Goal: Information Seeking & Learning: Learn about a topic

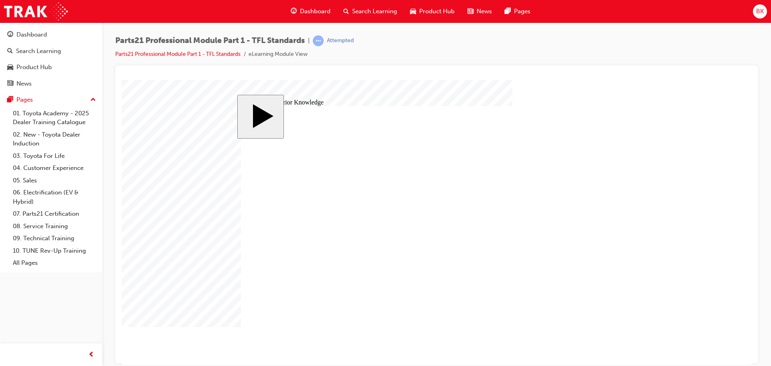
drag, startPoint x: 365, startPoint y: 281, endPoint x: 369, endPoint y: 279, distance: 5.2
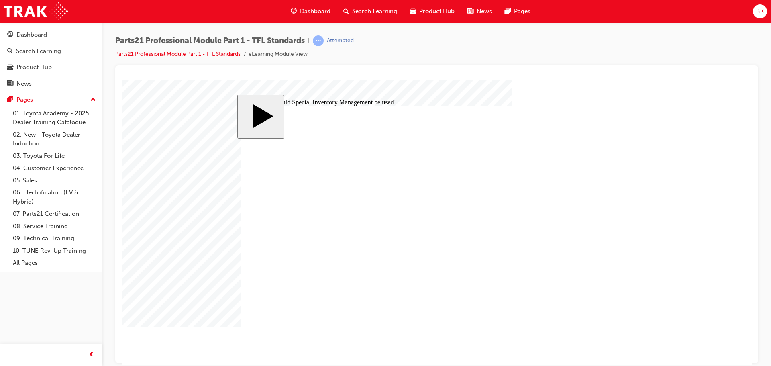
drag, startPoint x: 255, startPoint y: 219, endPoint x: 265, endPoint y: 218, distance: 10.9
radio input "true"
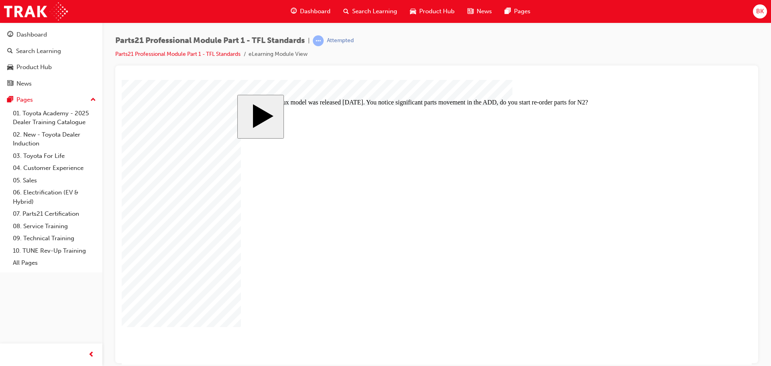
radio input "true"
drag, startPoint x: 489, startPoint y: 197, endPoint x: 313, endPoint y: 197, distance: 175.9
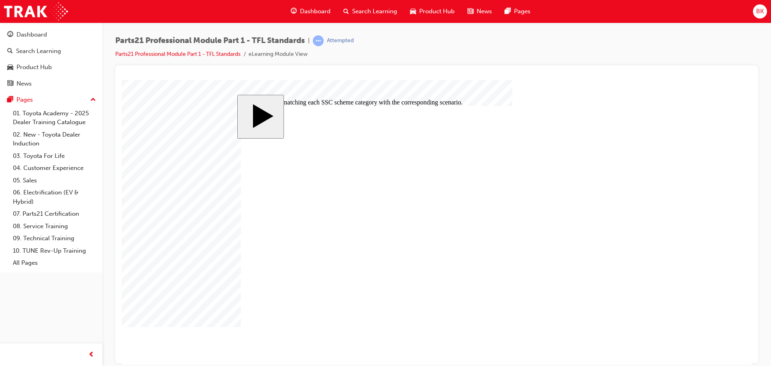
drag, startPoint x: 467, startPoint y: 227, endPoint x: 455, endPoint y: 251, distance: 27.5
drag, startPoint x: 490, startPoint y: 229, endPoint x: 466, endPoint y: 234, distance: 25.0
drag, startPoint x: 459, startPoint y: 252, endPoint x: 455, endPoint y: 226, distance: 26.3
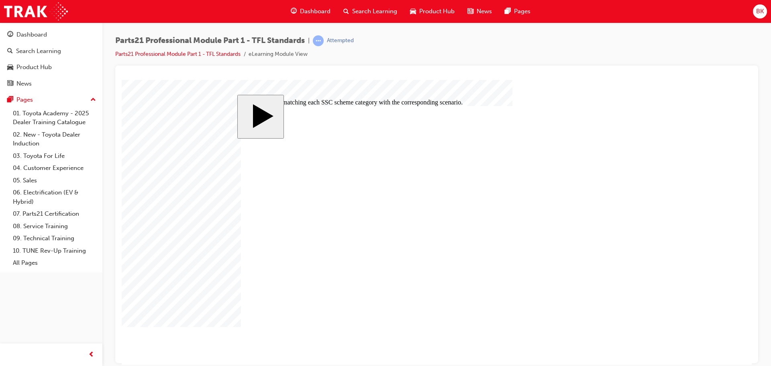
drag, startPoint x: 465, startPoint y: 246, endPoint x: 440, endPoint y: 246, distance: 24.5
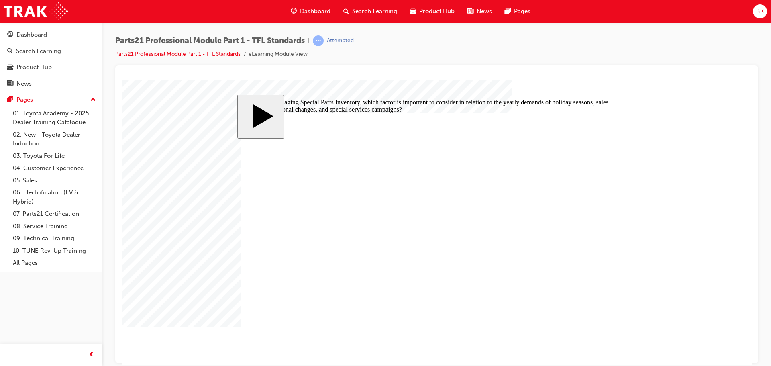
radio input "true"
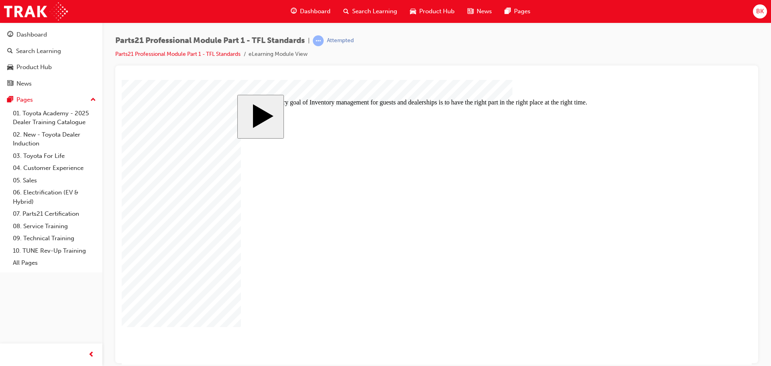
radio input "true"
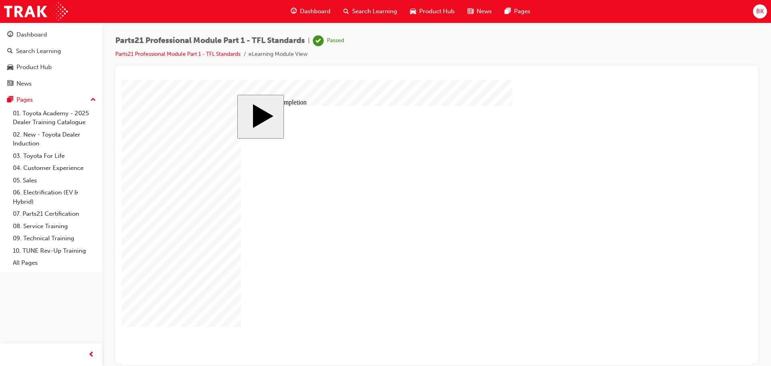
click at [45, 37] on div "Dashboard" at bounding box center [31, 34] width 31 height 9
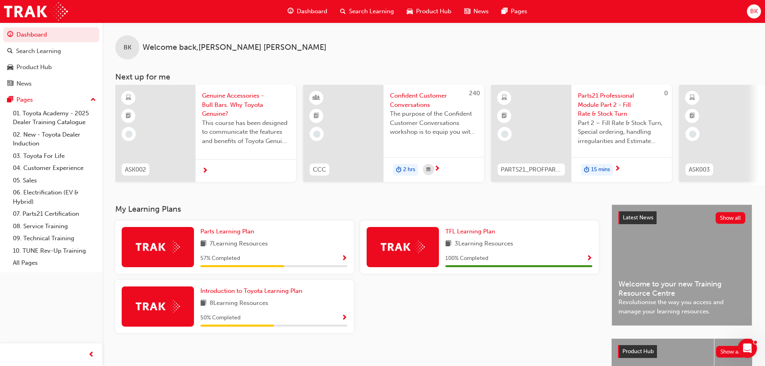
click at [157, 249] on img at bounding box center [158, 247] width 44 height 12
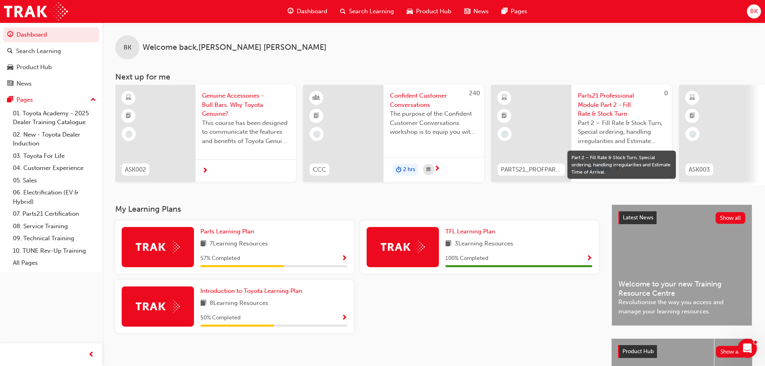
click at [346, 260] on span "Show Progress" at bounding box center [344, 258] width 6 height 7
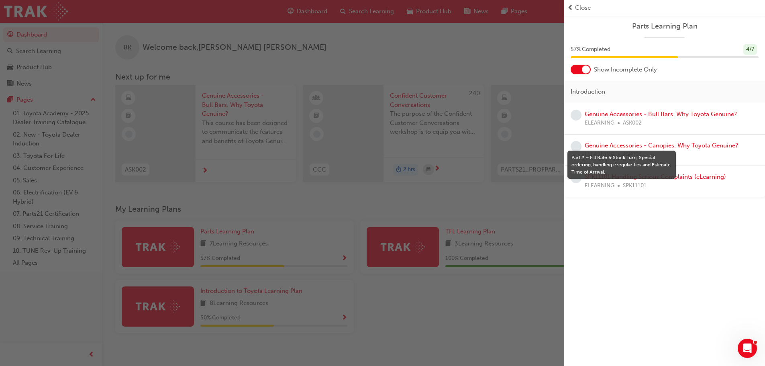
click at [647, 265] on div "Parts Learning Plan 57 % Completed 4 / 7 Show Incomplete Only Introduction Genu…" at bounding box center [664, 183] width 201 height 366
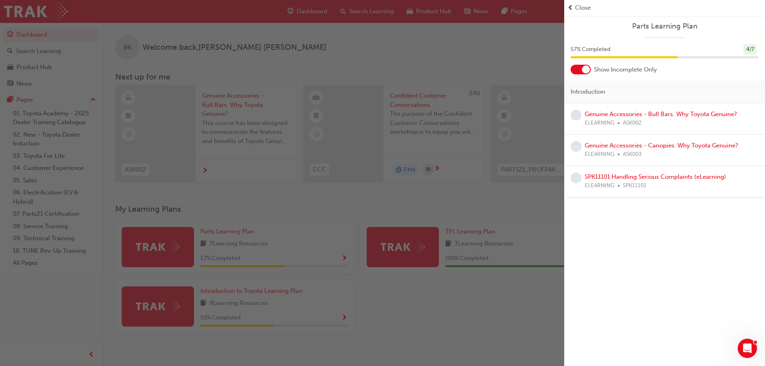
click at [410, 318] on div "button" at bounding box center [282, 183] width 564 height 366
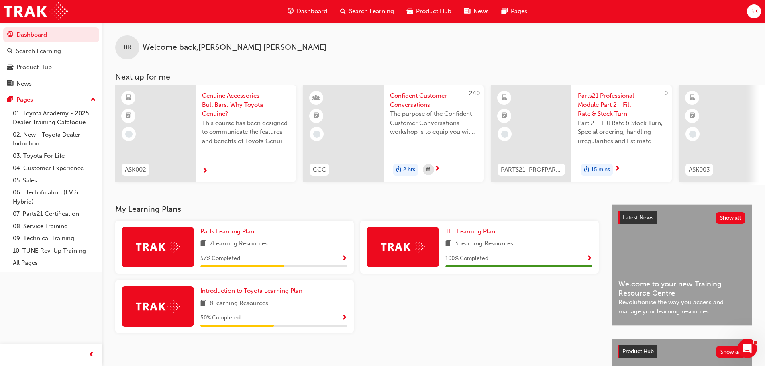
click at [344, 321] on span "Show Progress" at bounding box center [344, 317] width 6 height 7
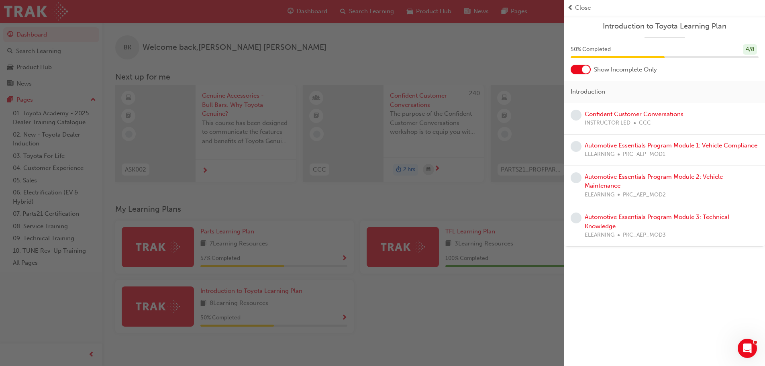
click at [446, 289] on div "button" at bounding box center [282, 183] width 564 height 366
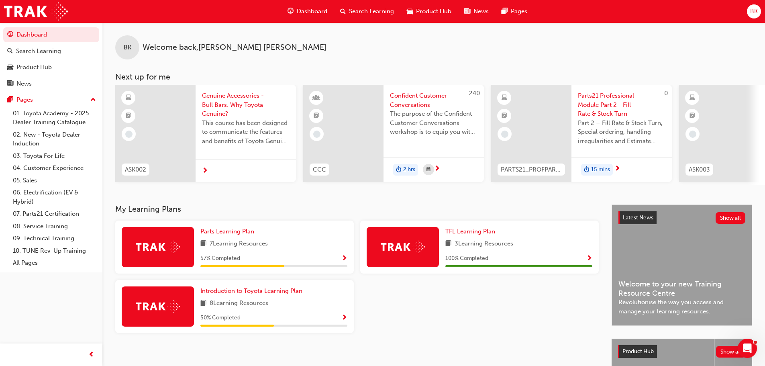
click at [531, 171] on span "PARTS21_PROFPART2_0923_EL" at bounding box center [531, 169] width 61 height 9
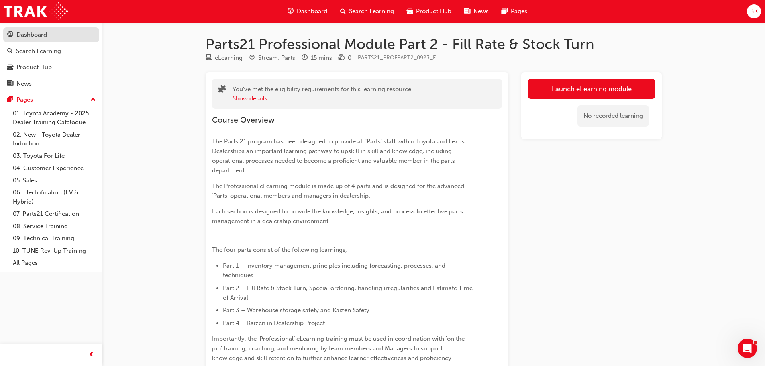
click at [33, 37] on div "Dashboard" at bounding box center [31, 34] width 31 height 9
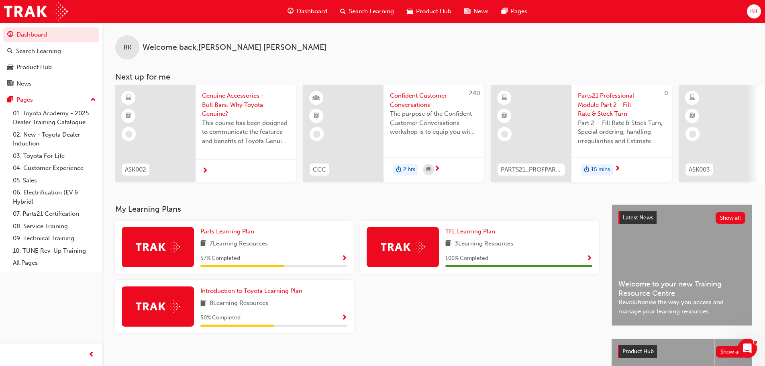
scroll to position [0, 477]
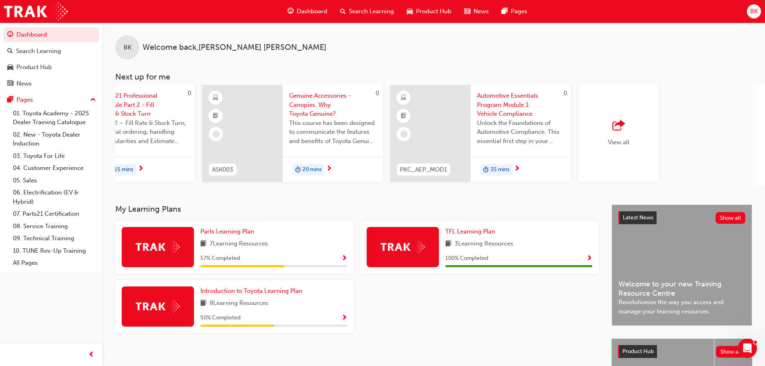
click at [171, 250] on img at bounding box center [158, 247] width 44 height 12
click at [344, 259] on span "Show Progress" at bounding box center [344, 258] width 6 height 7
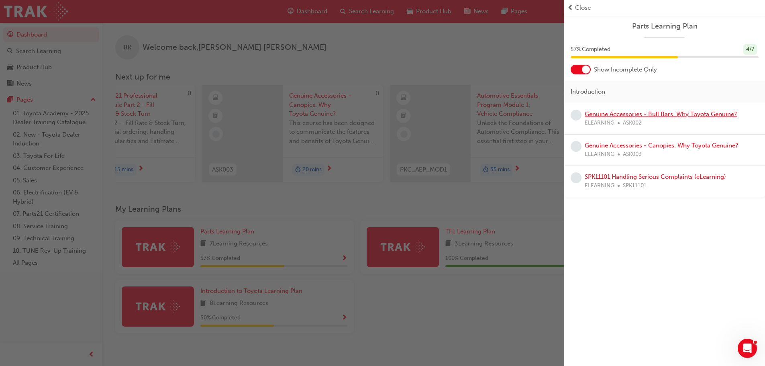
click at [616, 115] on link "Genuine Accessories - Bull Bars. Why Toyota Genuine?" at bounding box center [661, 113] width 152 height 7
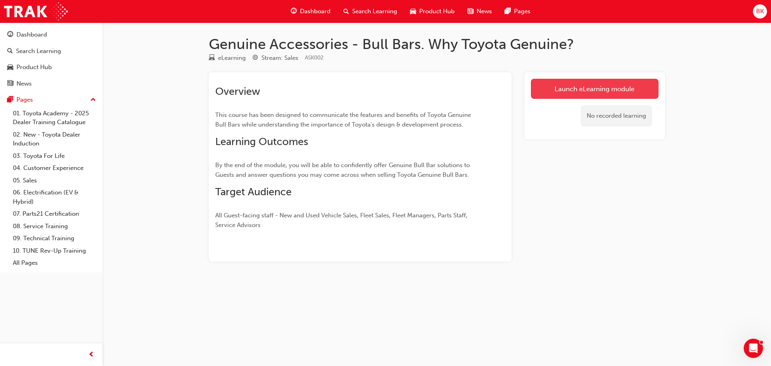
click at [579, 91] on link "Launch eLearning module" at bounding box center [595, 89] width 128 height 20
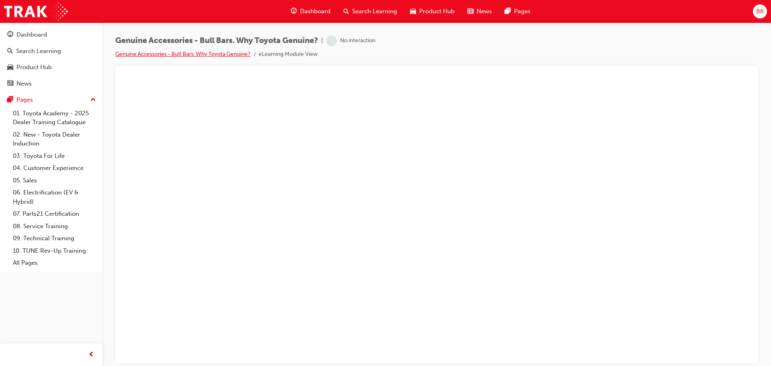
click at [201, 53] on link "Genuine Accessories - Bull Bars. Why Toyota Genuine?" at bounding box center [182, 54] width 135 height 7
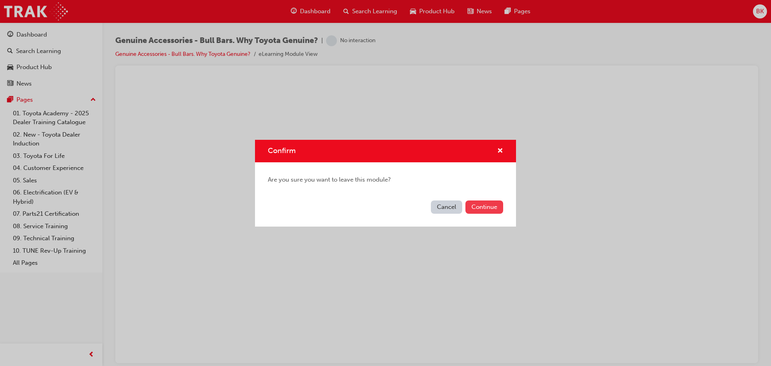
click at [487, 208] on button "Continue" at bounding box center [484, 206] width 38 height 13
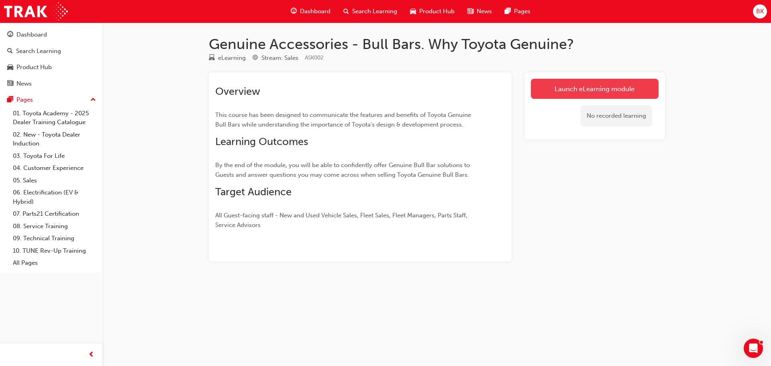
click at [598, 89] on link "Launch eLearning module" at bounding box center [595, 89] width 128 height 20
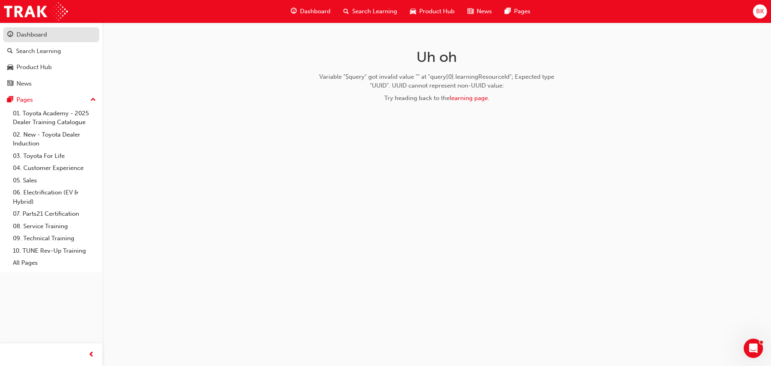
click at [36, 34] on div "Dashboard" at bounding box center [31, 34] width 31 height 9
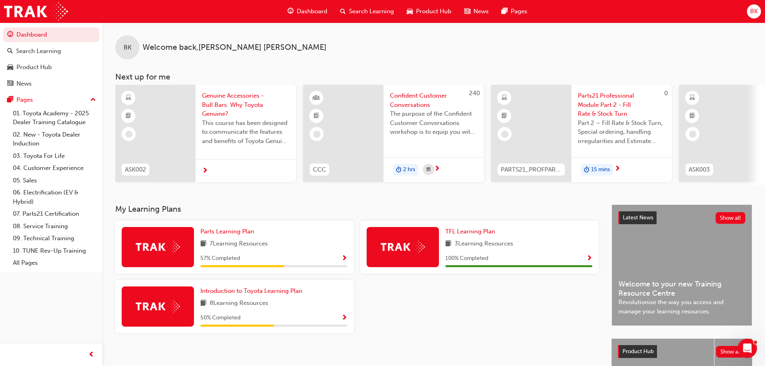
click at [206, 170] on span "next-icon" at bounding box center [205, 170] width 6 height 7
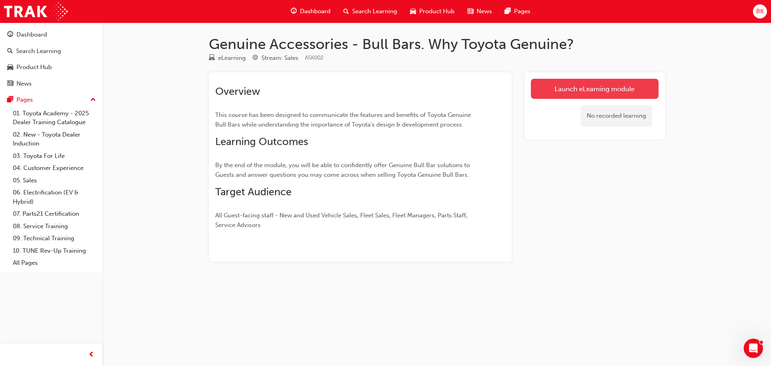
click at [576, 90] on link "Launch eLearning module" at bounding box center [595, 89] width 128 height 20
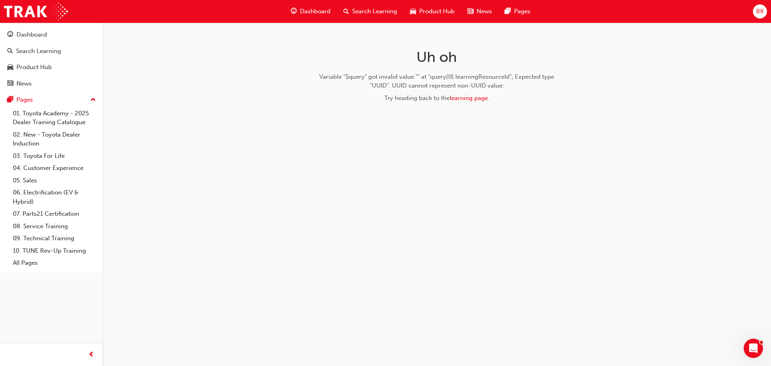
click at [762, 12] on span "BK" at bounding box center [760, 11] width 8 height 9
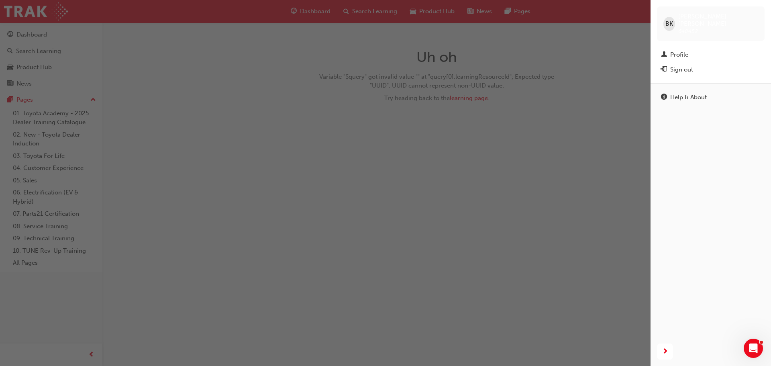
click at [700, 142] on div "Help & About" at bounding box center [710, 210] width 120 height 254
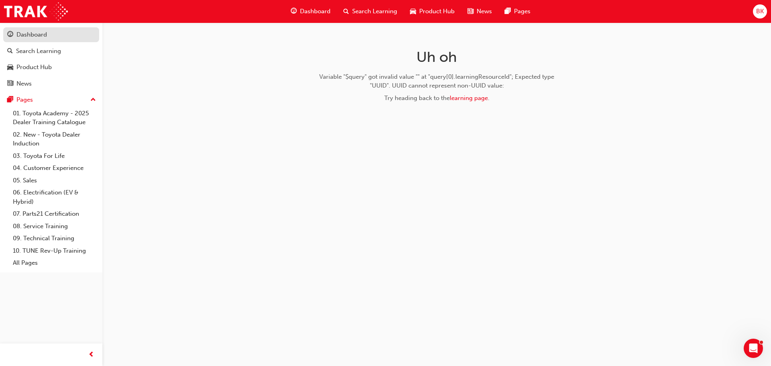
click at [47, 36] on div "Dashboard" at bounding box center [51, 35] width 88 height 10
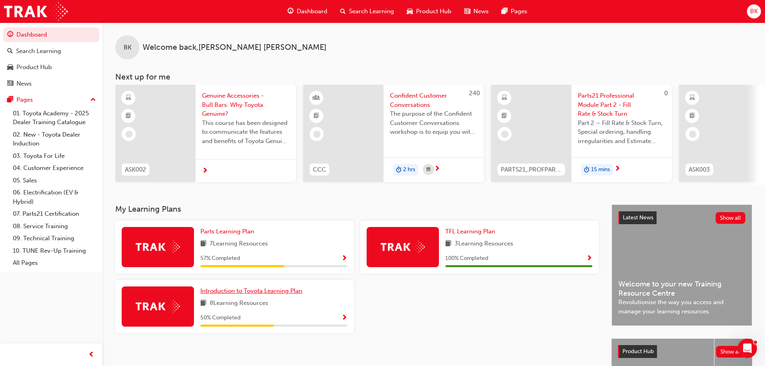
click at [237, 294] on span "Introduction to Toyota Learning Plan" at bounding box center [251, 290] width 102 height 7
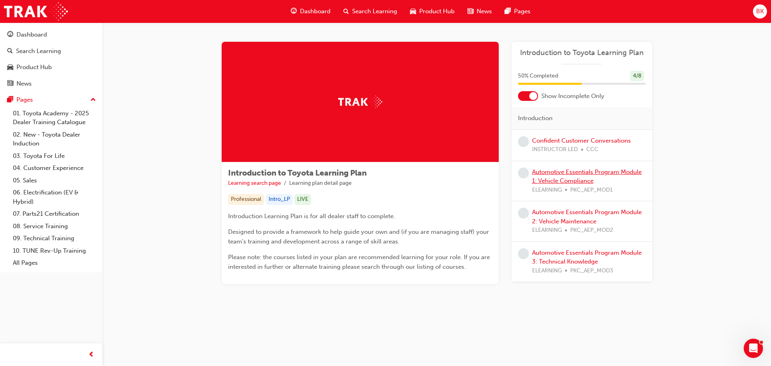
click at [563, 170] on link "Automotive Essentials Program Module 1: Vehicle Compliance" at bounding box center [587, 176] width 110 height 16
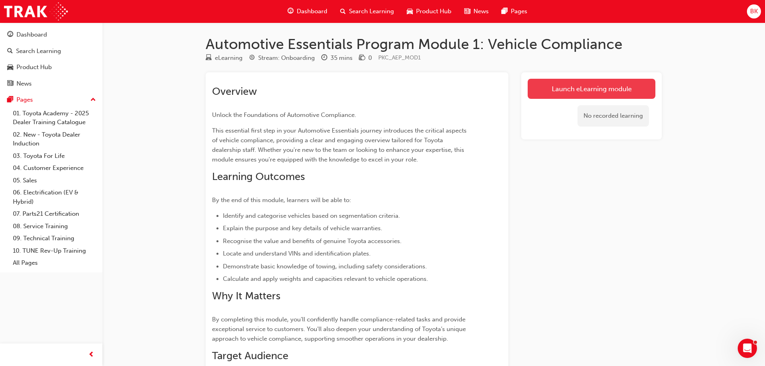
click at [589, 84] on link "Launch eLearning module" at bounding box center [592, 89] width 128 height 20
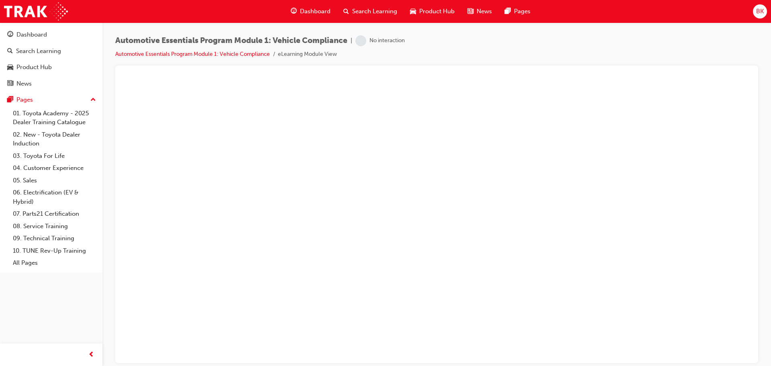
click at [309, 9] on span "Dashboard" at bounding box center [315, 11] width 31 height 9
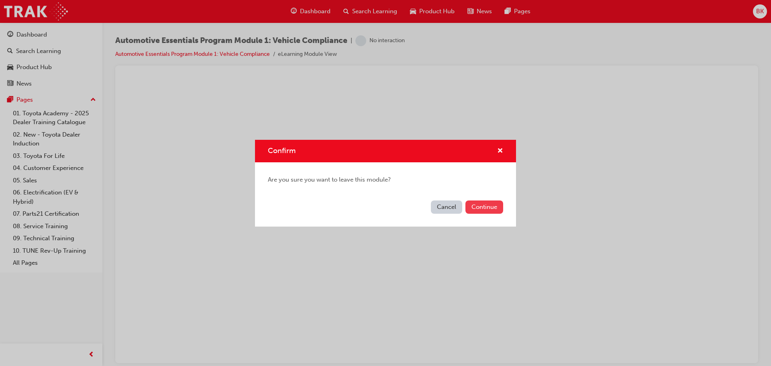
click at [490, 206] on button "Continue" at bounding box center [484, 206] width 38 height 13
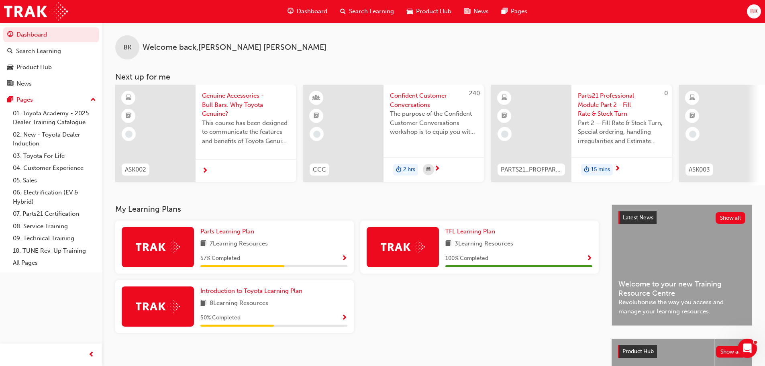
click at [757, 11] on span "BK" at bounding box center [754, 11] width 8 height 9
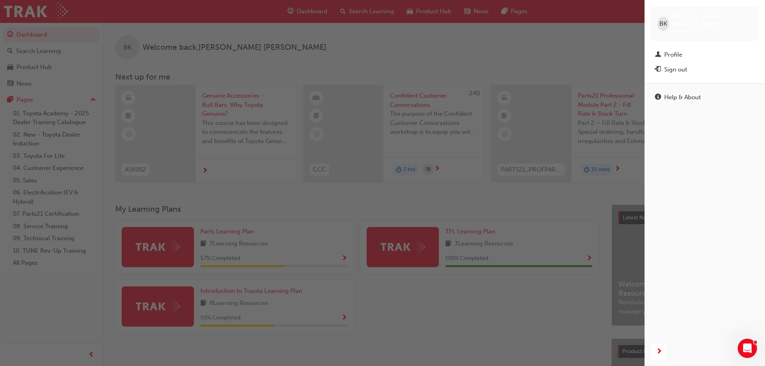
click at [676, 65] on div "Sign out" at bounding box center [675, 69] width 23 height 9
